Goal: Task Accomplishment & Management: Manage account settings

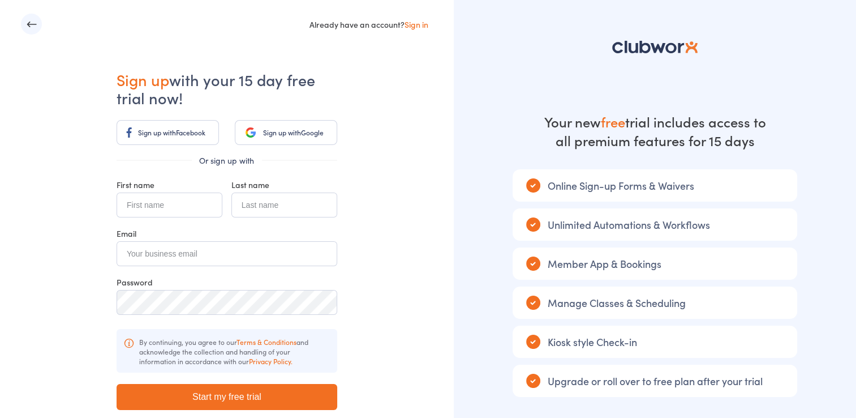
click at [416, 26] on link "Sign in" at bounding box center [417, 24] width 24 height 11
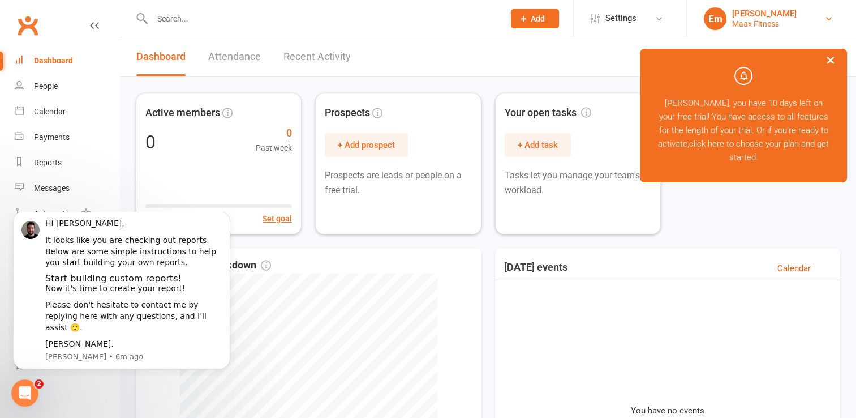
click at [738, 23] on div "Maax Fitness" at bounding box center [764, 24] width 65 height 10
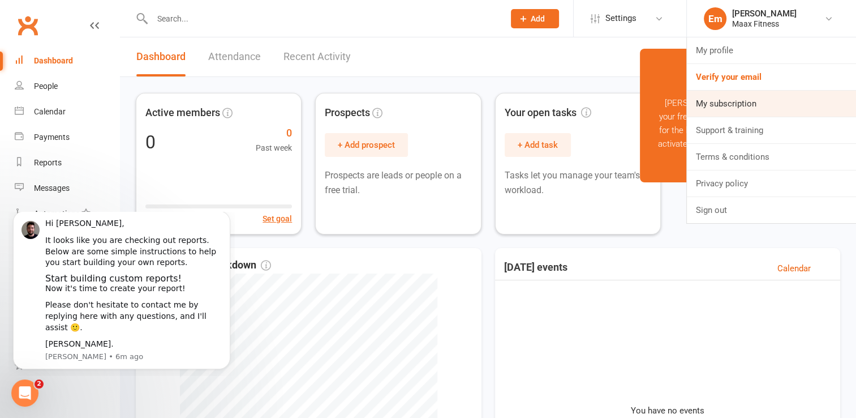
click at [760, 106] on link "My subscription" at bounding box center [771, 104] width 169 height 26
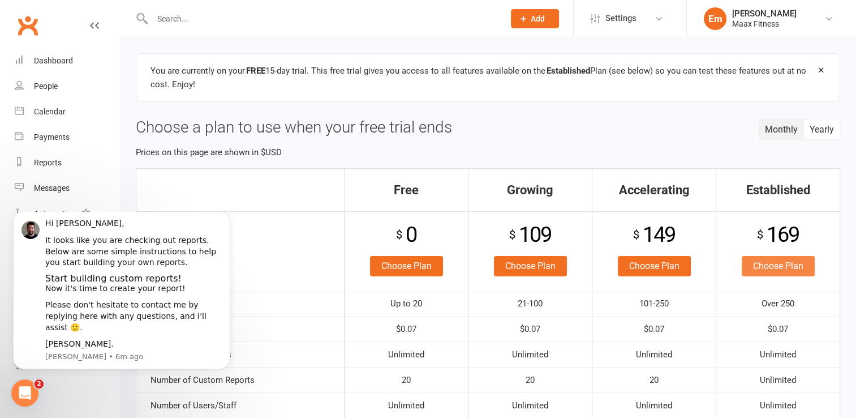
click at [785, 261] on link "Choose Plan" at bounding box center [778, 266] width 73 height 20
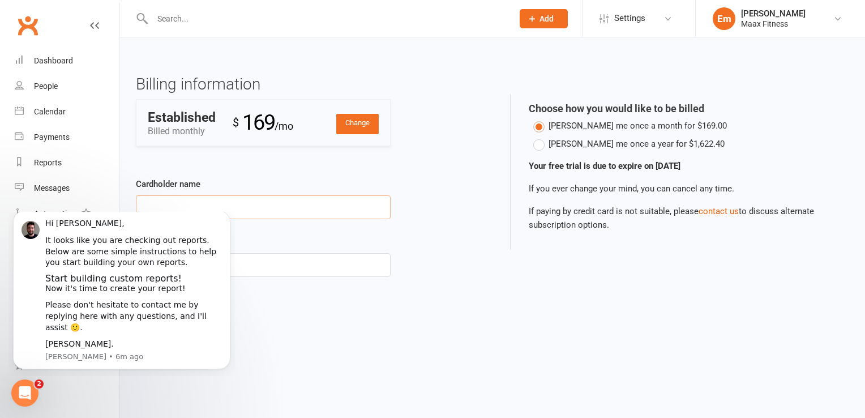
click at [222, 206] on input "Cardholder name" at bounding box center [263, 207] width 255 height 24
click at [228, 216] on icon "Dismiss notification" at bounding box center [227, 214] width 4 height 4
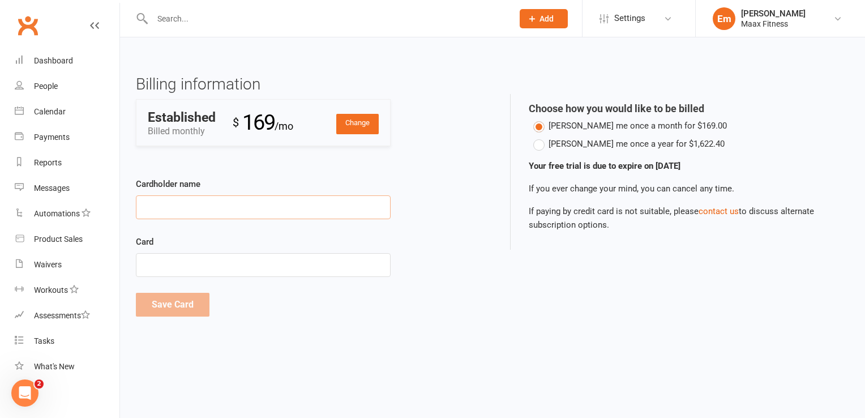
click at [324, 206] on input "Cardholder name" at bounding box center [263, 207] width 255 height 24
click at [227, 204] on input "Cardholder name" at bounding box center [263, 207] width 255 height 24
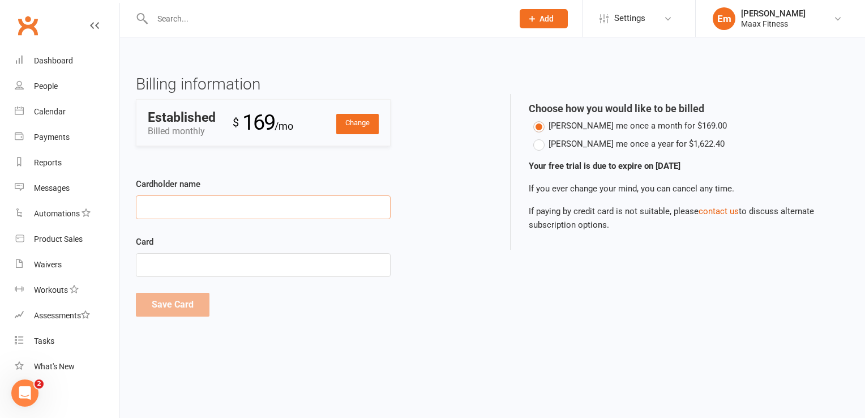
click at [268, 206] on input "Cardholder name" at bounding box center [263, 207] width 255 height 24
click at [246, 207] on input "Cardholder name" at bounding box center [263, 207] width 255 height 24
click at [231, 212] on input "Cardholder name" at bounding box center [263, 207] width 255 height 24
click at [213, 213] on input "Cardholder name" at bounding box center [263, 207] width 255 height 24
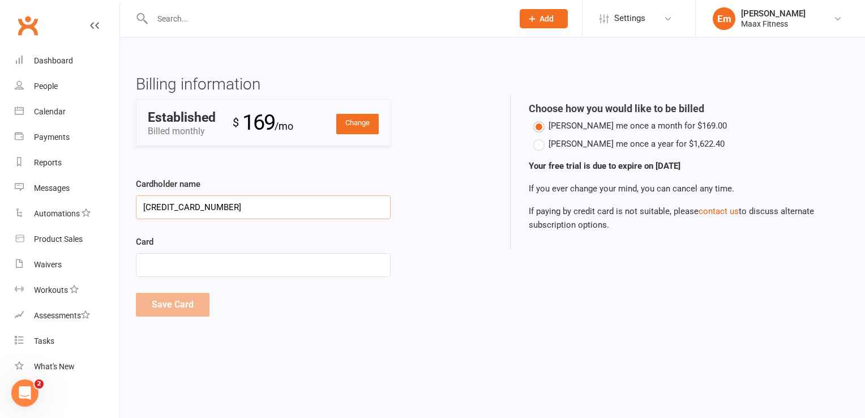
drag, startPoint x: 230, startPoint y: 208, endPoint x: 137, endPoint y: 214, distance: 92.4
click at [137, 214] on input "5348750040145278" at bounding box center [263, 207] width 255 height 24
click at [172, 205] on input "5348750040145278" at bounding box center [263, 207] width 255 height 24
click at [316, 211] on input "5348750040145278" at bounding box center [263, 207] width 255 height 24
type input "5"
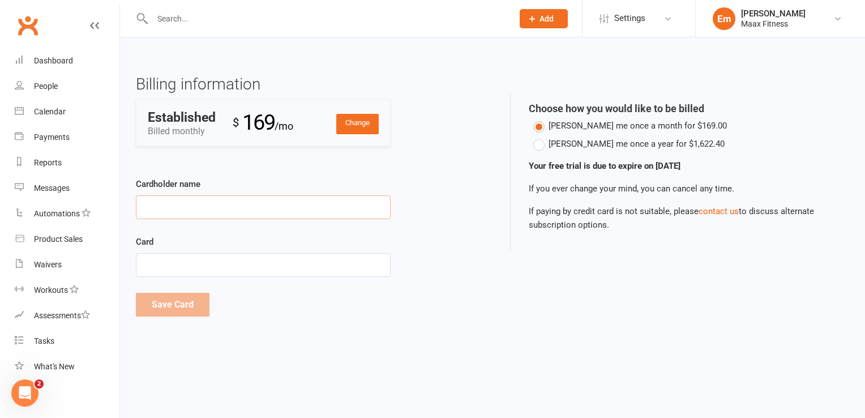
type input "e"
type input "Emilio Martinez Pina"
click at [187, 310] on button "Save Card" at bounding box center [173, 305] width 74 height 24
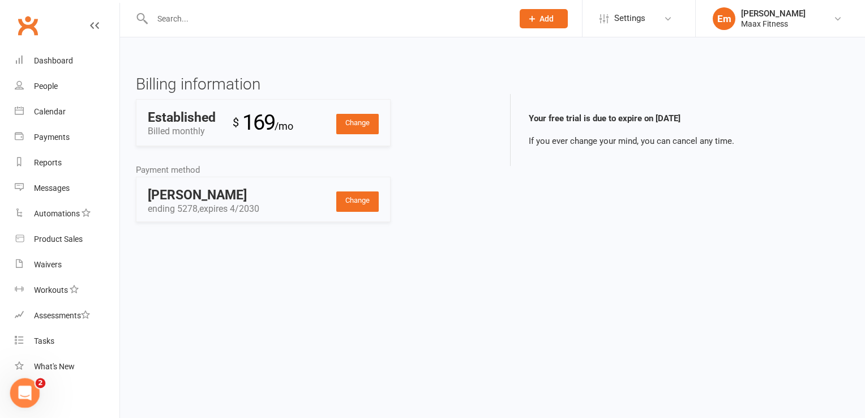
click at [31, 384] on div "Open Intercom Messenger" at bounding box center [23, 390] width 37 height 37
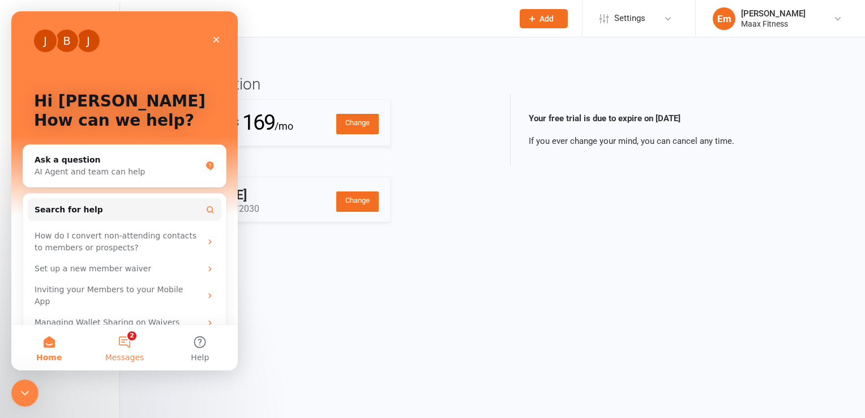
click at [131, 341] on button "2 Messages" at bounding box center [124, 347] width 75 height 45
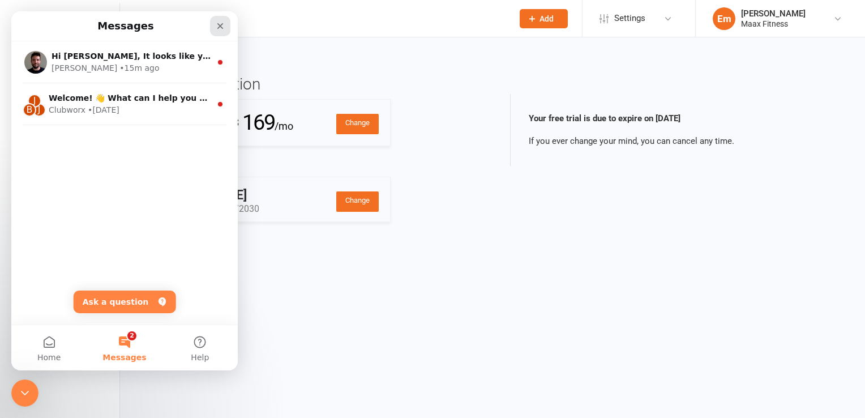
click at [217, 28] on icon "Close" at bounding box center [220, 26] width 6 height 6
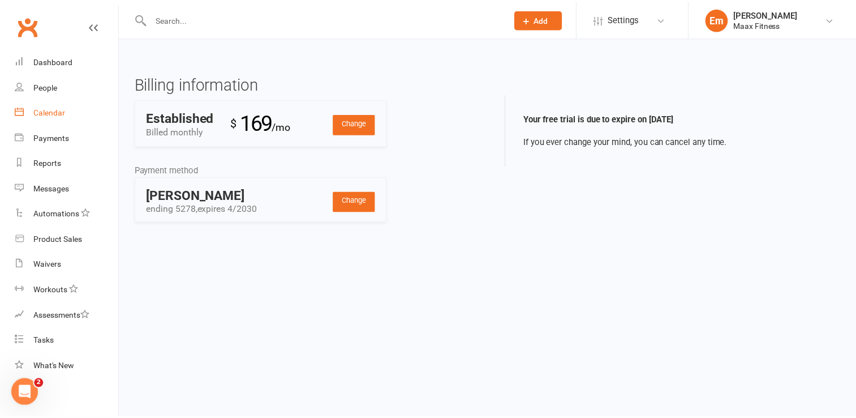
scroll to position [3, 0]
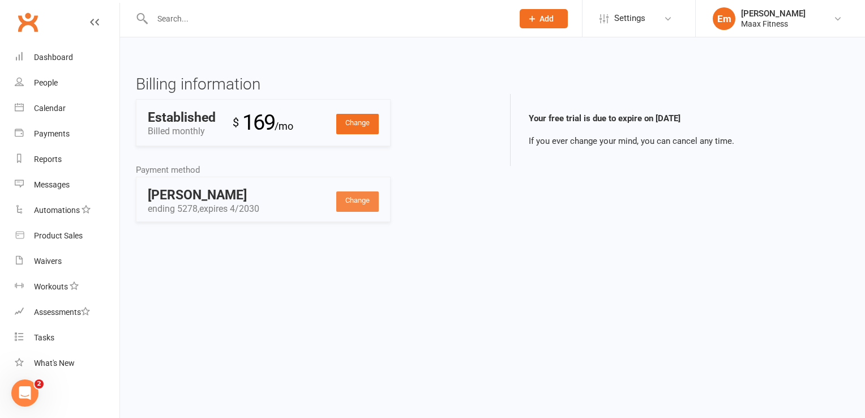
click at [353, 207] on link "Change" at bounding box center [357, 201] width 42 height 20
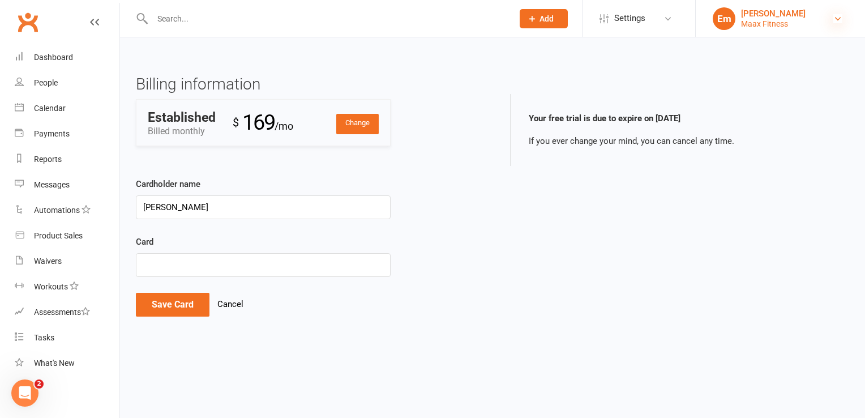
click at [838, 14] on icon at bounding box center [837, 18] width 9 height 9
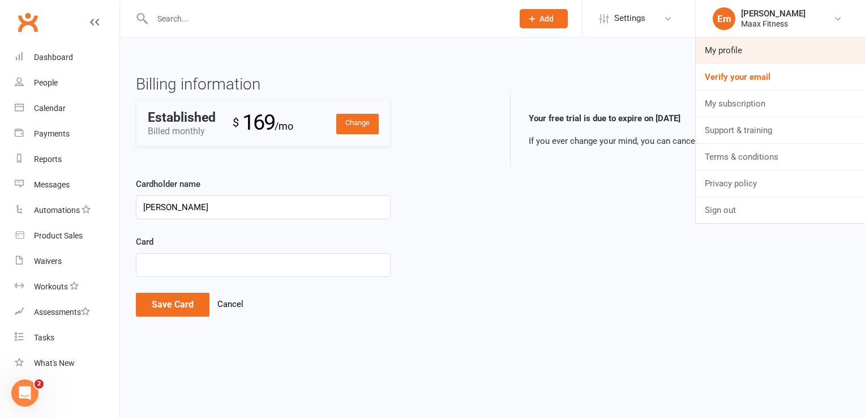
click at [744, 54] on link "My profile" at bounding box center [779, 50] width 169 height 26
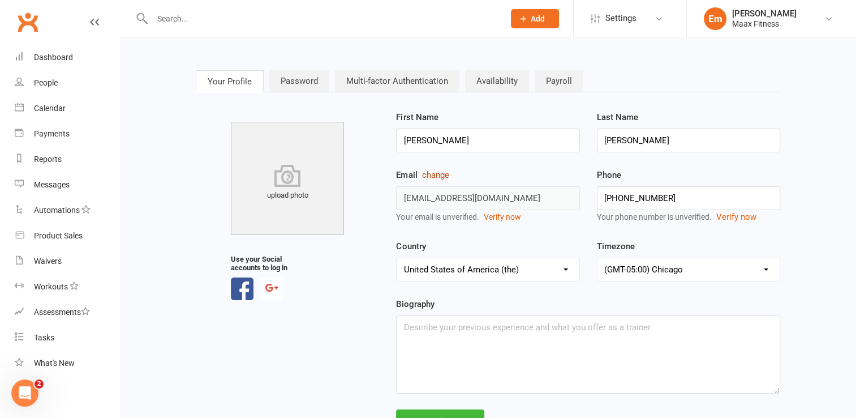
click at [433, 175] on button "change" at bounding box center [435, 175] width 27 height 14
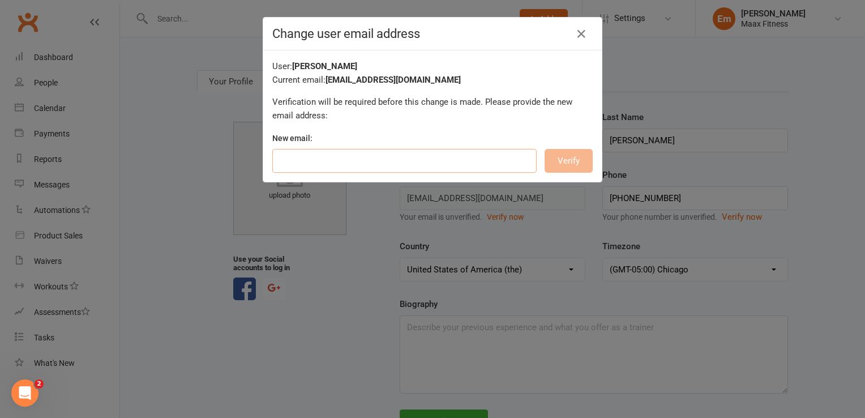
click at [309, 166] on input "email" at bounding box center [404, 161] width 264 height 24
type input "robemi317@gmail.com"
click at [561, 156] on button "Verify" at bounding box center [568, 161] width 48 height 24
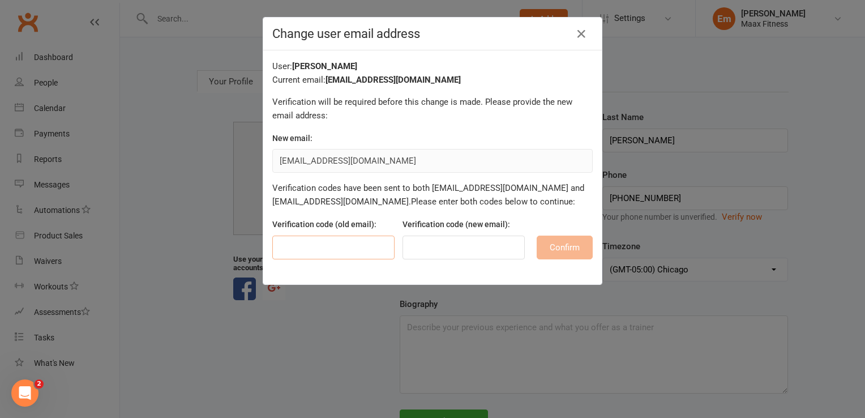
click at [333, 253] on input "text" at bounding box center [333, 247] width 122 height 24
type input "778035"
click at [411, 247] on input "text" at bounding box center [463, 247] width 122 height 24
type input "778035"
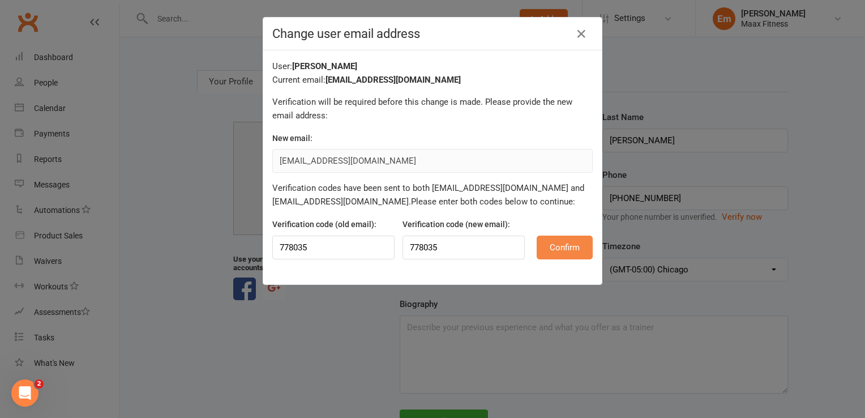
click at [558, 235] on button "Confirm" at bounding box center [564, 247] width 56 height 24
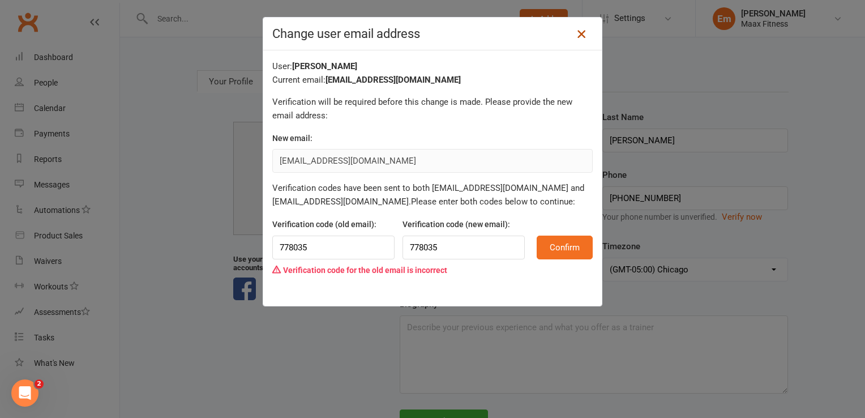
click at [579, 34] on icon at bounding box center [581, 34] width 14 height 14
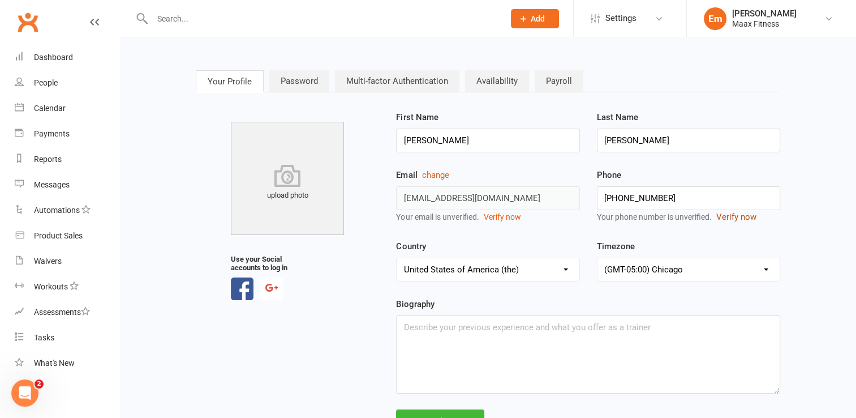
click at [742, 218] on button "Verify now" at bounding box center [736, 217] width 40 height 14
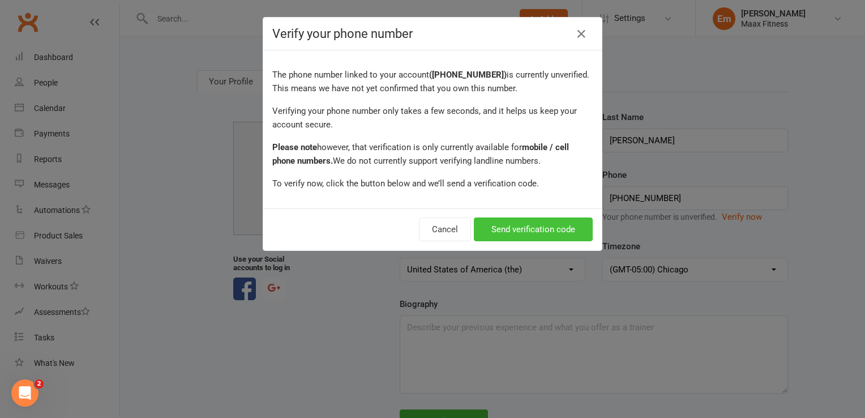
click at [566, 226] on button "Send verification code" at bounding box center [533, 229] width 119 height 24
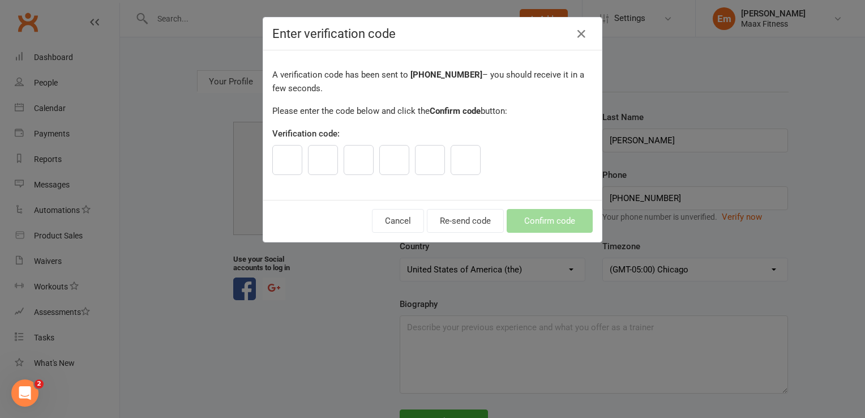
click at [280, 168] on input "text" at bounding box center [287, 160] width 30 height 30
type input "7"
type input "6"
type input "3"
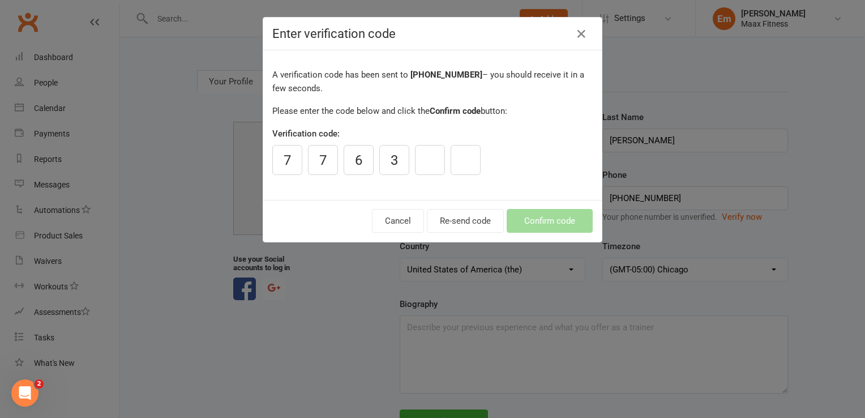
type input "3"
click at [537, 213] on button "Confirm code" at bounding box center [549, 221] width 86 height 24
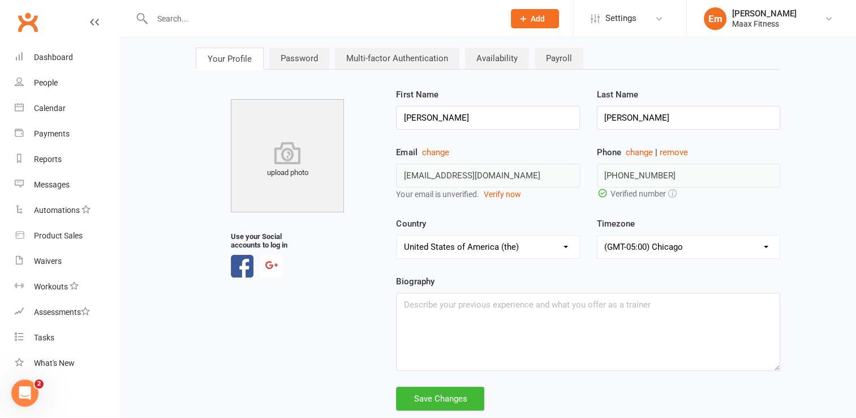
scroll to position [45, 0]
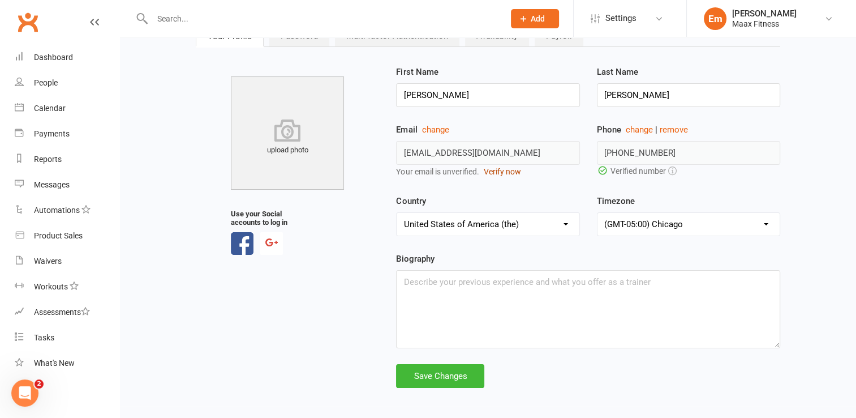
click at [504, 173] on button "Verify now" at bounding box center [501, 171] width 37 height 12
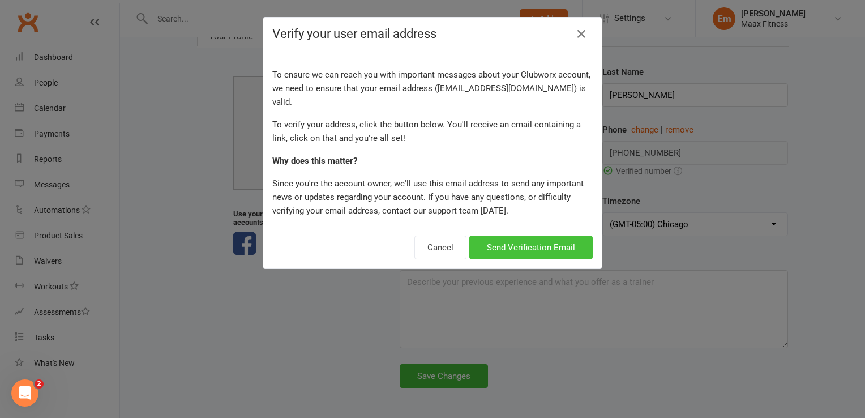
click at [508, 235] on button "Send Verification Email" at bounding box center [530, 247] width 123 height 24
